Goal: Check status: Check status

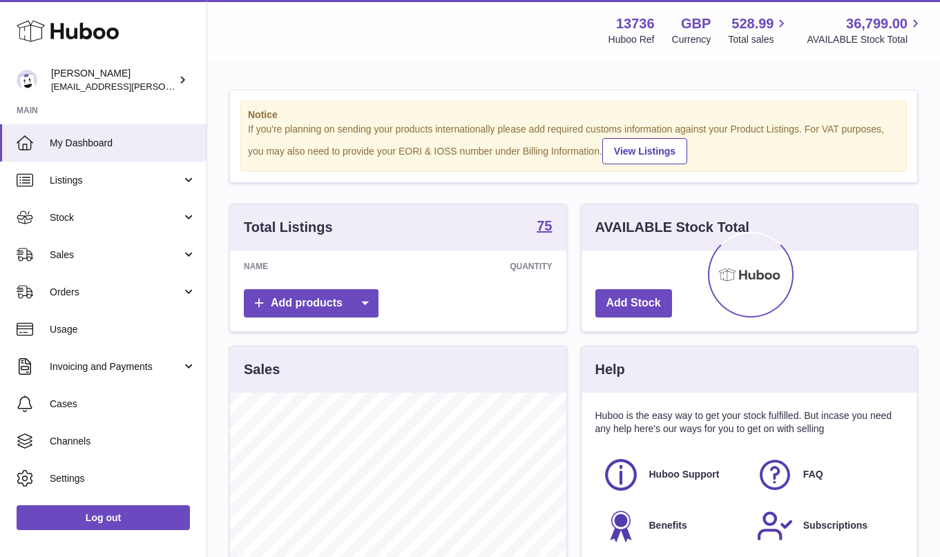
scroll to position [215, 336]
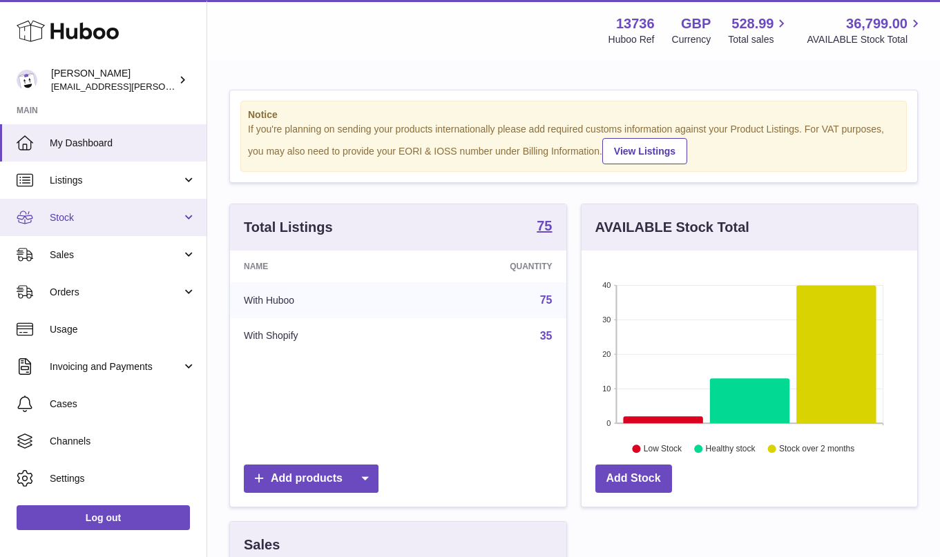
click at [144, 220] on span "Stock" at bounding box center [116, 217] width 132 height 13
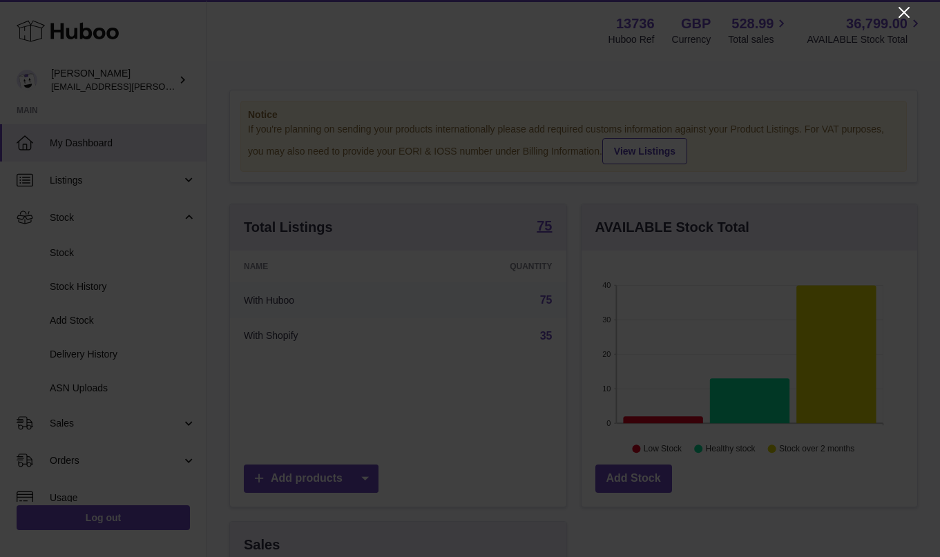
click at [899, 17] on icon "Close" at bounding box center [903, 12] width 11 height 11
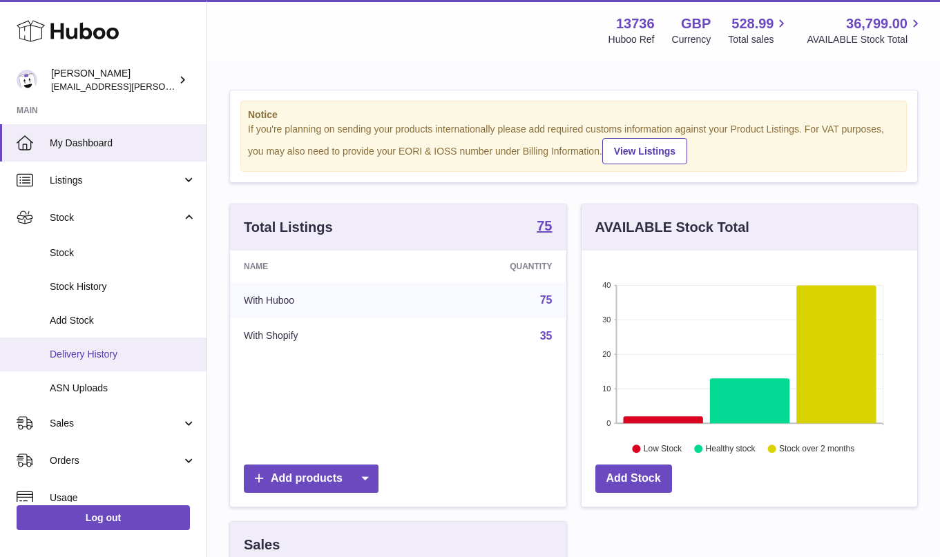
click at [98, 362] on link "Delivery History" at bounding box center [103, 355] width 206 height 34
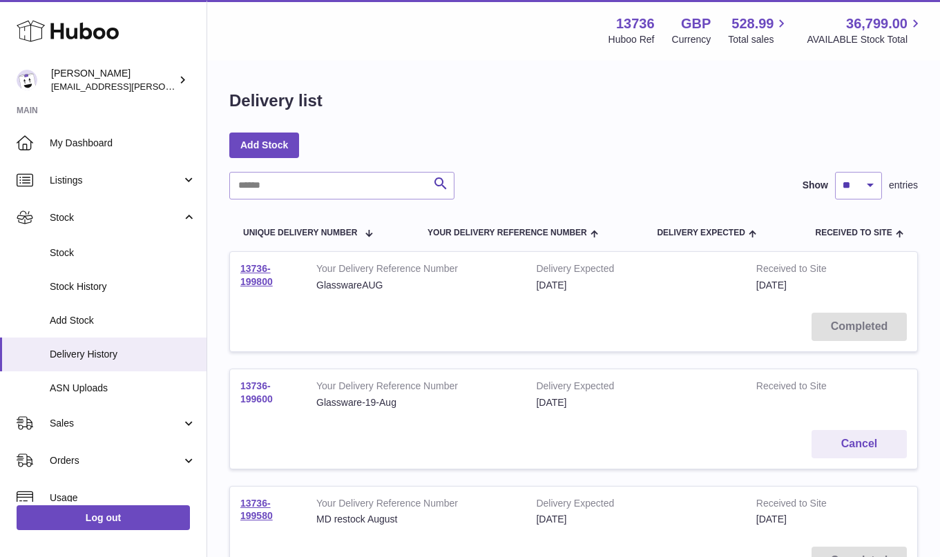
click at [260, 401] on link "13736-199600" at bounding box center [256, 393] width 32 height 24
click at [251, 286] on link "13736-199800" at bounding box center [256, 275] width 32 height 24
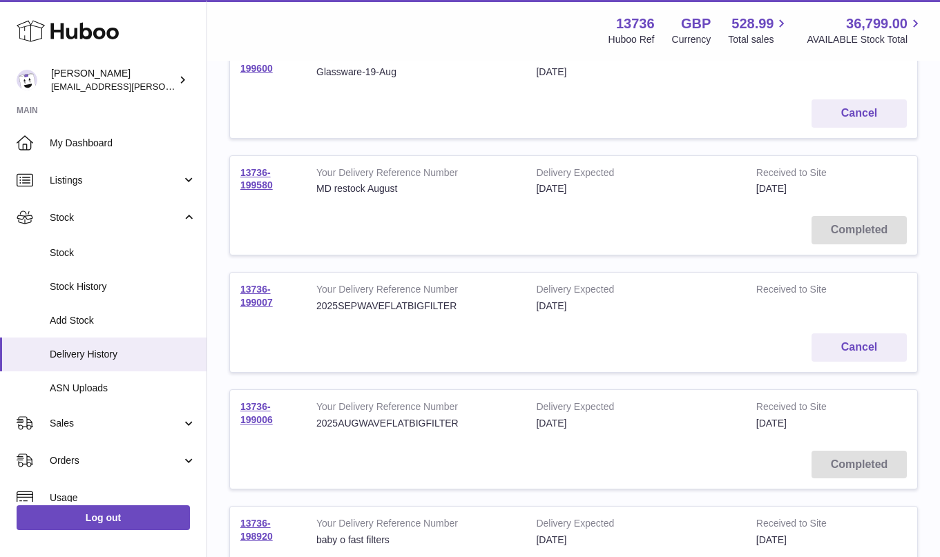
scroll to position [346, 0]
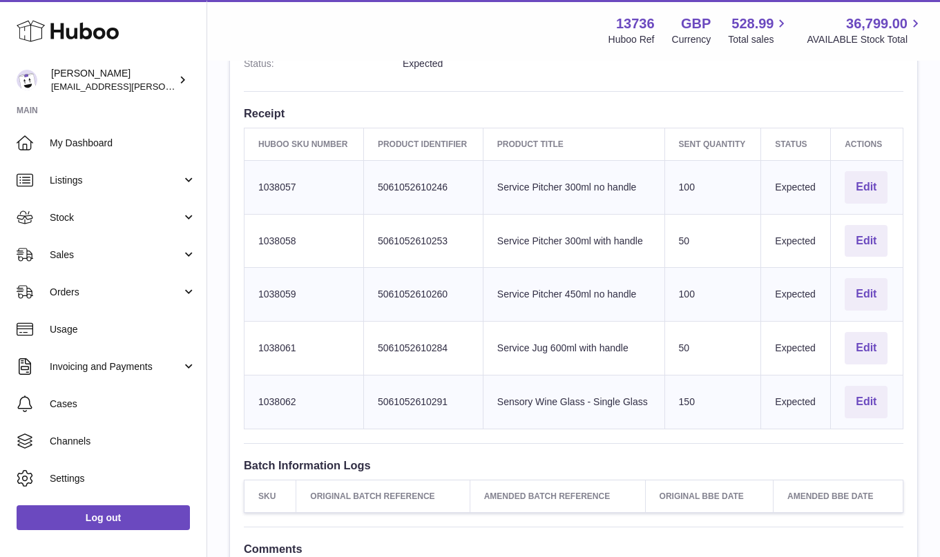
scroll to position [378, 0]
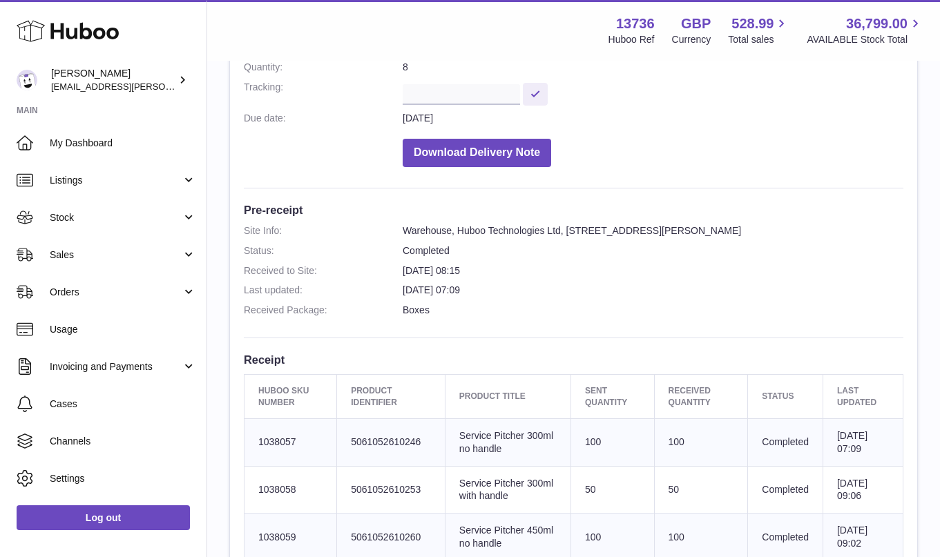
scroll to position [262, 0]
